Goal: Complete application form: Complete application form

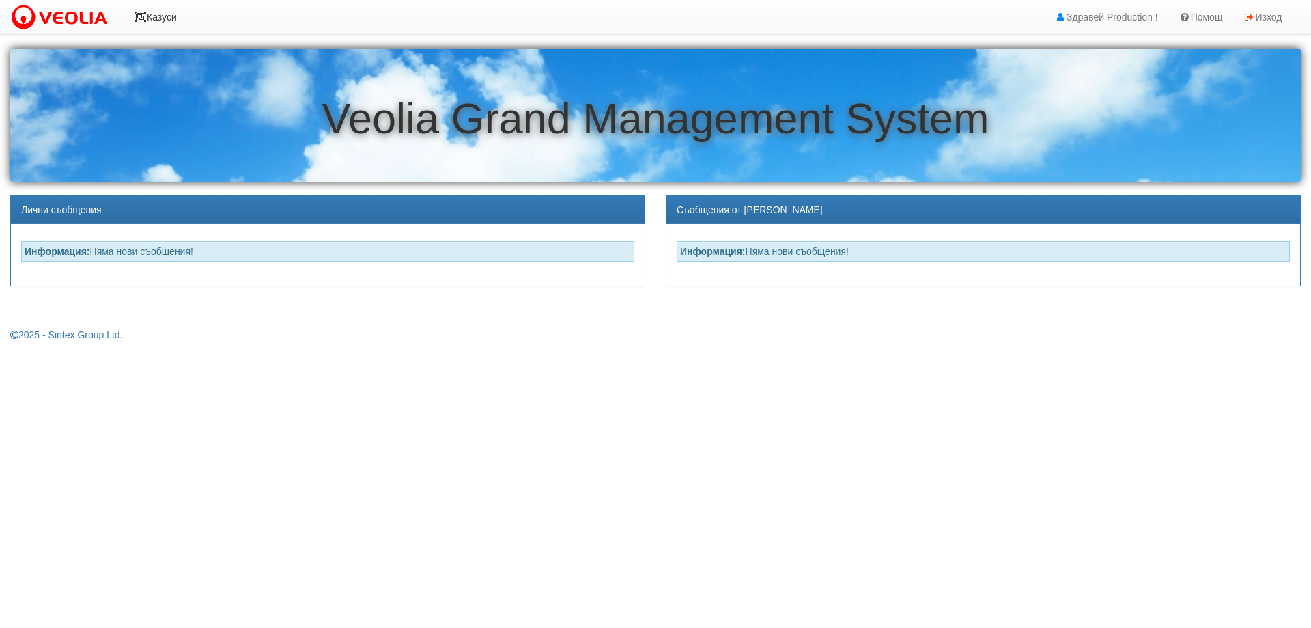
click at [174, 24] on link "Казуси" at bounding box center [155, 17] width 63 height 34
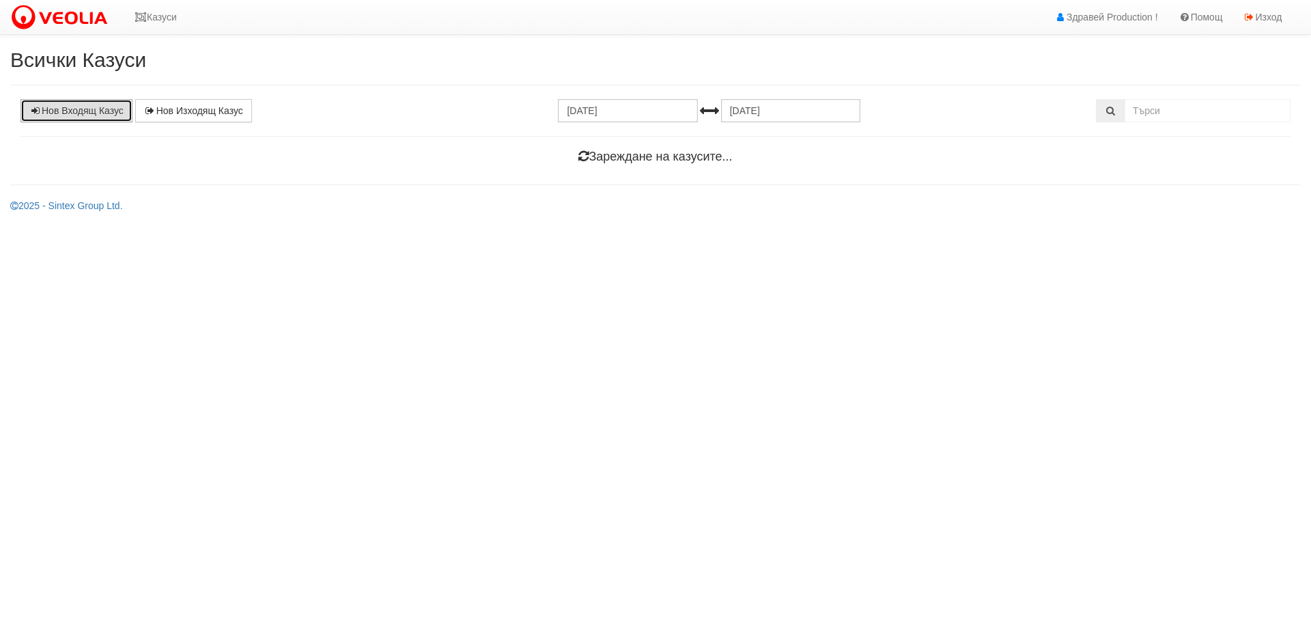
click at [100, 116] on link "Нов Входящ Казус" at bounding box center [76, 110] width 112 height 23
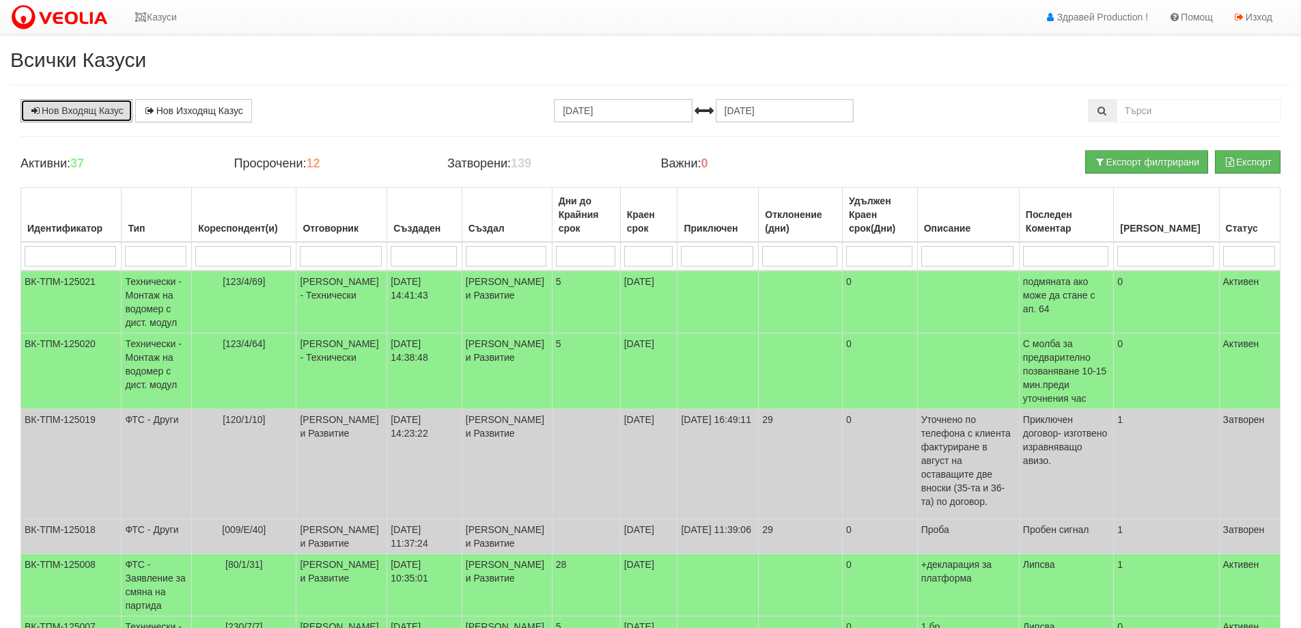
click at [84, 109] on link "Нов Входящ Казус" at bounding box center [76, 110] width 112 height 23
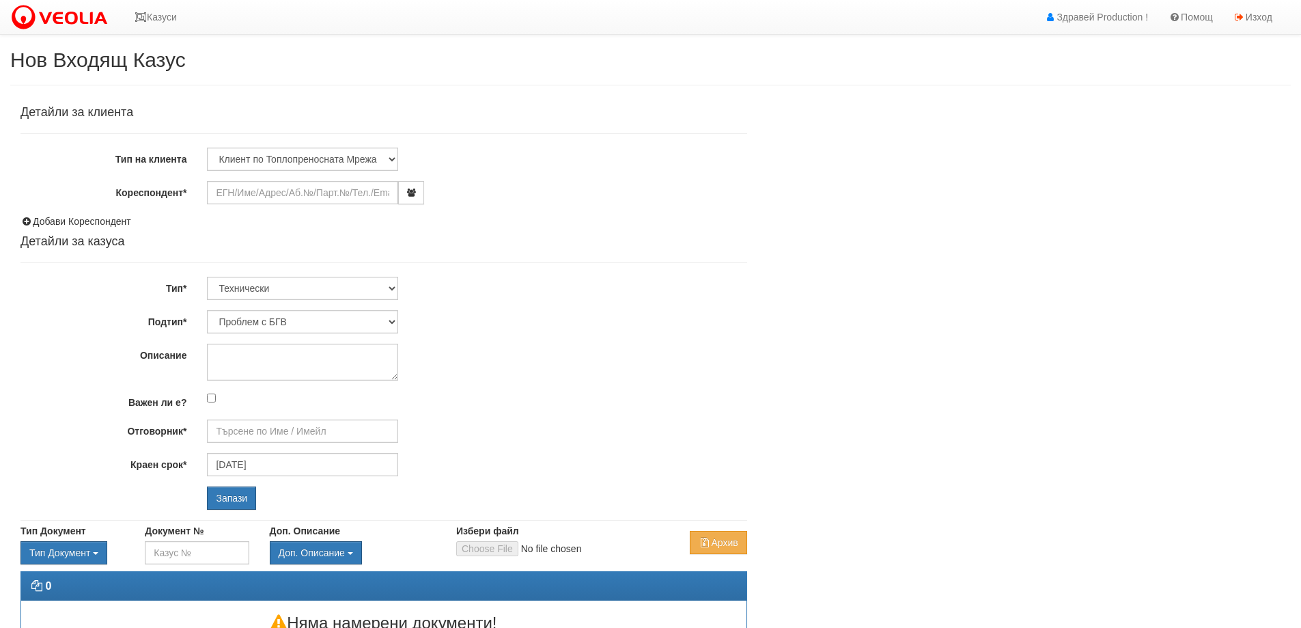
type input "[PERSON_NAME] - Технически"
click at [236, 197] on input "Кореспондент*" at bounding box center [302, 192] width 191 height 23
type input "С"
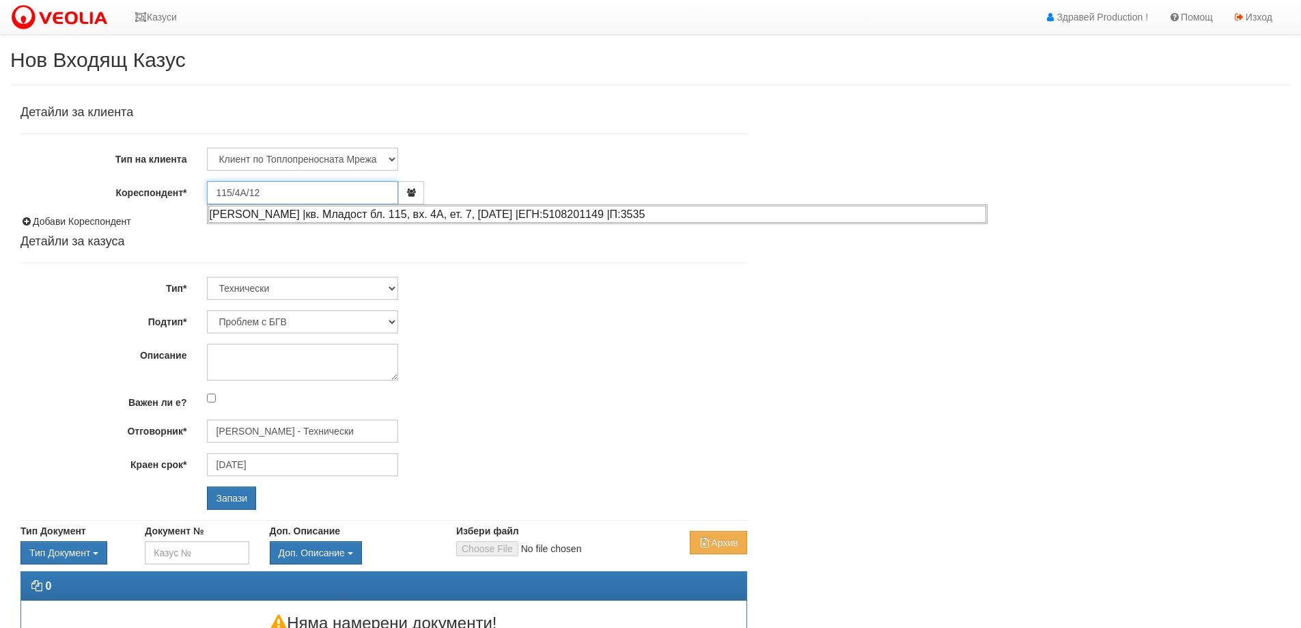
click at [542, 218] on div "СТОИЛКО ГОСПОДИНОВ СТОИЛОВ |кв. Младост бл. 115, вх. 4А, ет. 7, ап. 12 |ЕГН:510…" at bounding box center [597, 214] width 778 height 17
type input "СТОИЛКО ГОСПОДИНОВ СТОИЛОВ"
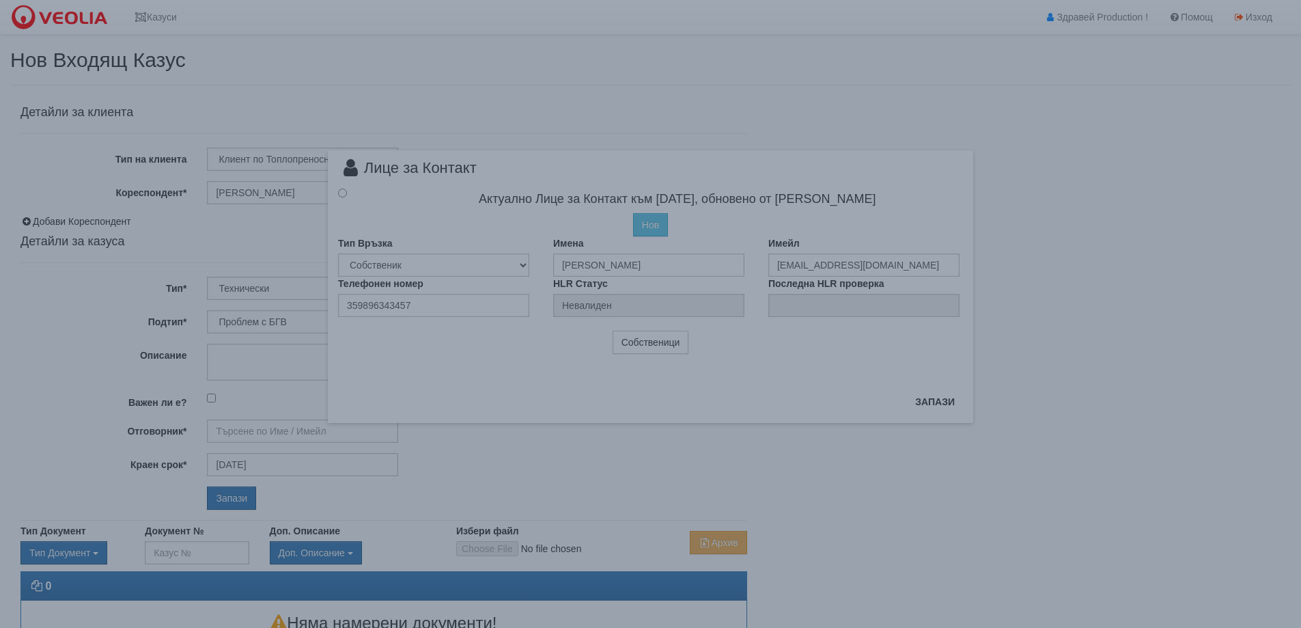
type input "[PERSON_NAME] - Технически"
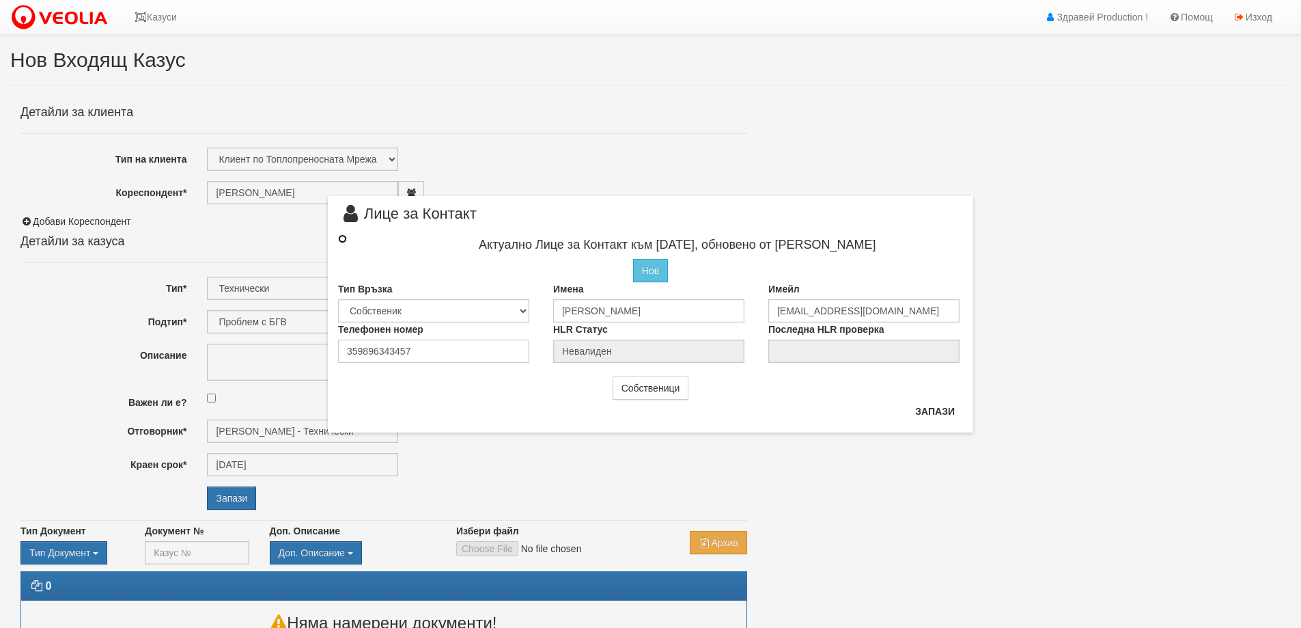
click at [341, 235] on input "radio" at bounding box center [342, 238] width 9 height 9
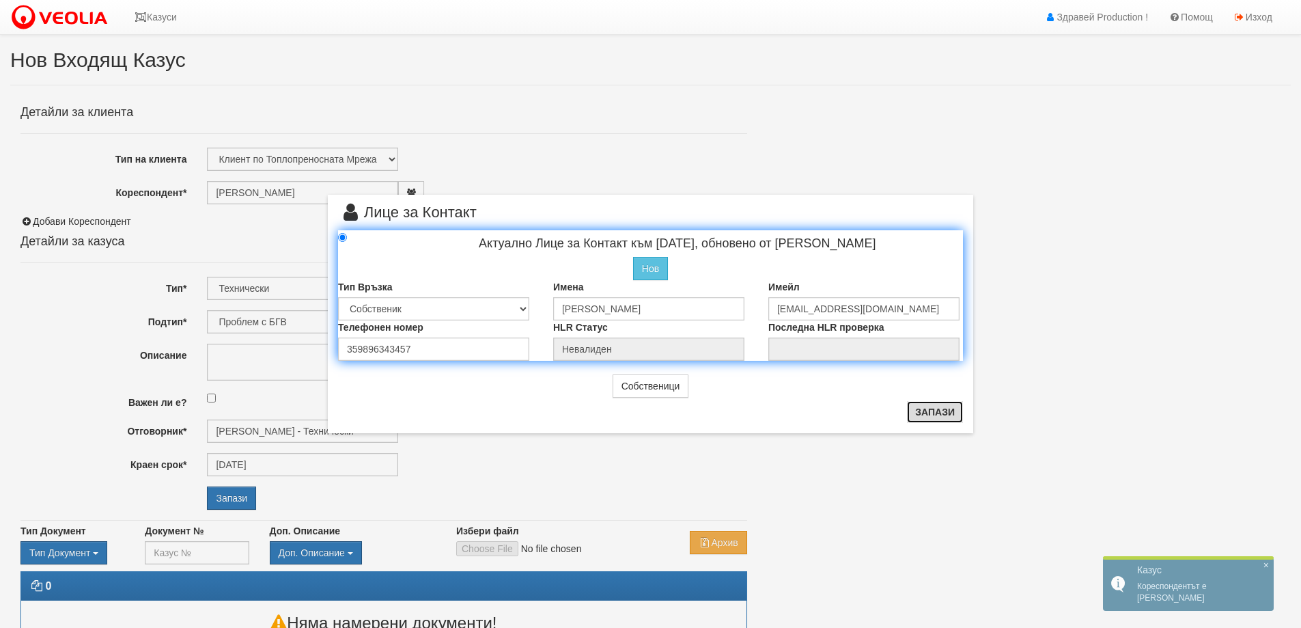
click at [932, 412] on button "Запази" at bounding box center [935, 412] width 56 height 22
radio input "true"
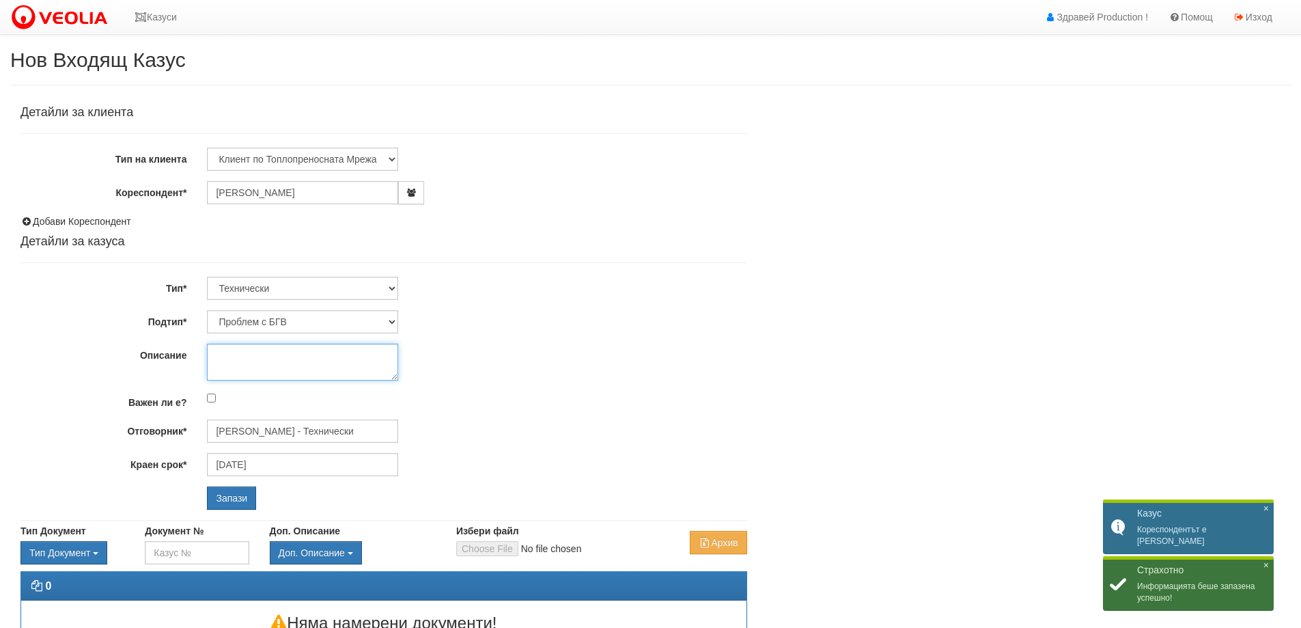
click at [306, 358] on textarea "Описание" at bounding box center [302, 361] width 191 height 37
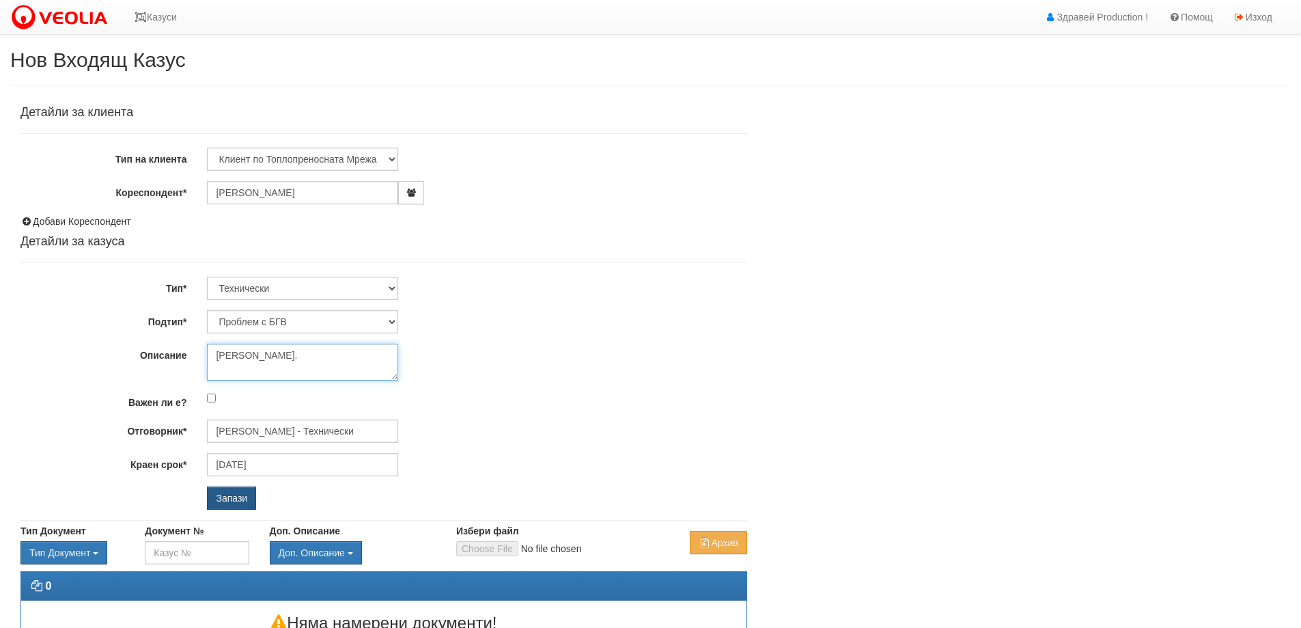
type textarea "[PERSON_NAME]."
click at [233, 500] on input "Запази" at bounding box center [231, 497] width 49 height 23
click at [231, 498] on input "Запази" at bounding box center [231, 497] width 49 height 23
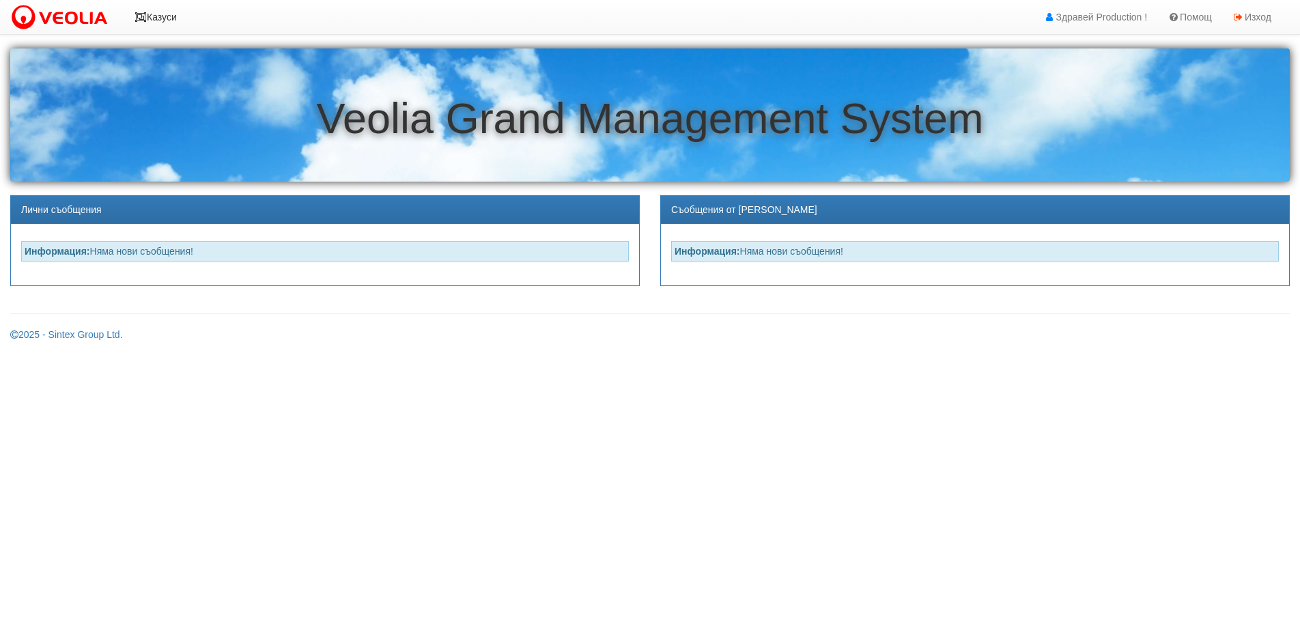
click at [166, 13] on link "Казуси" at bounding box center [155, 17] width 63 height 34
